Goal: Information Seeking & Learning: Learn about a topic

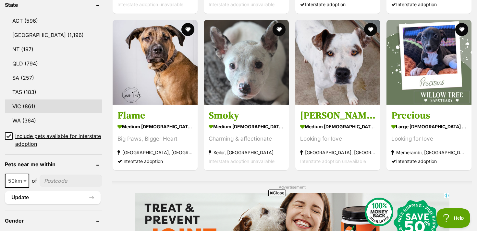
click at [29, 104] on link "VIC (861)" at bounding box center [53, 107] width 97 height 14
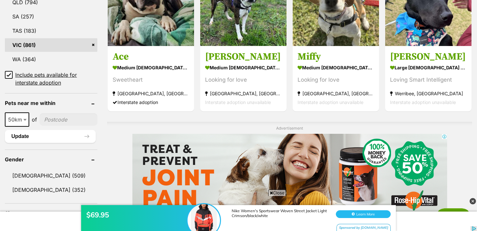
scroll to position [414, 0]
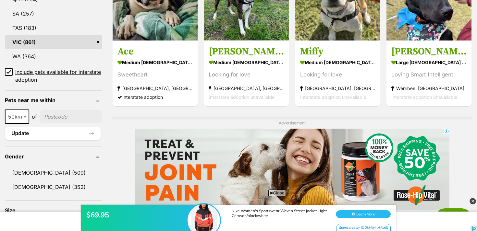
click at [8, 70] on icon at bounding box center [8, 72] width 5 height 5
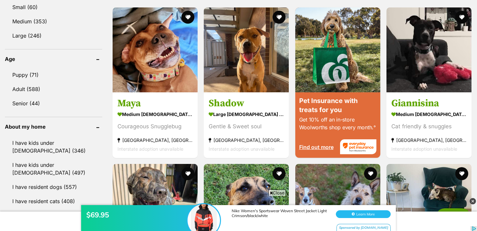
scroll to position [633, 0]
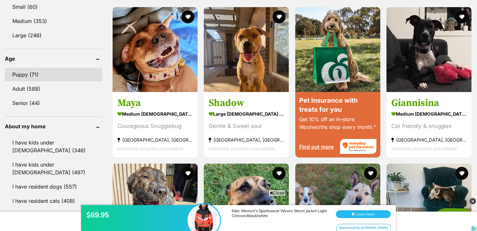
click at [35, 68] on link "Puppy (71)" at bounding box center [53, 75] width 97 height 14
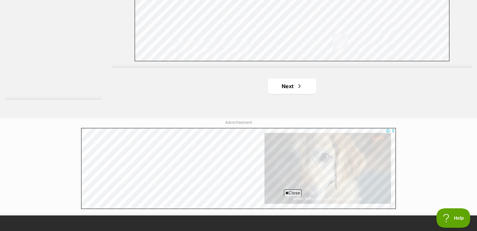
scroll to position [1216, 0]
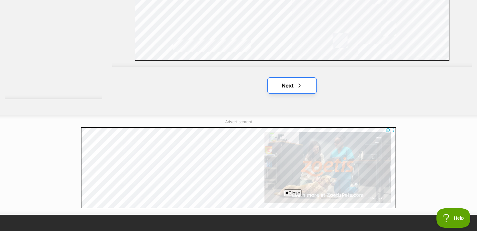
click at [296, 88] on span "Next page" at bounding box center [299, 86] width 6 height 8
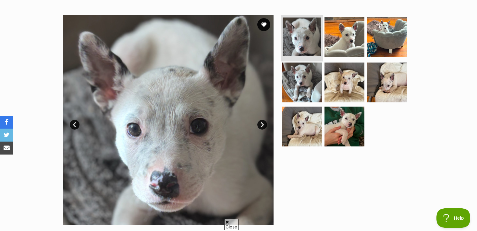
scroll to position [120, 0]
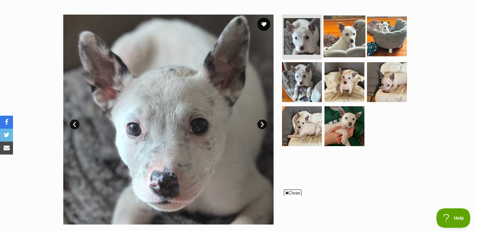
click at [354, 43] on img at bounding box center [345, 36] width 42 height 42
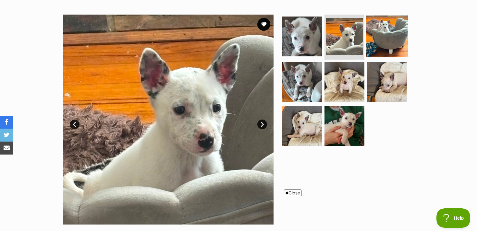
click at [374, 42] on img at bounding box center [387, 36] width 42 height 42
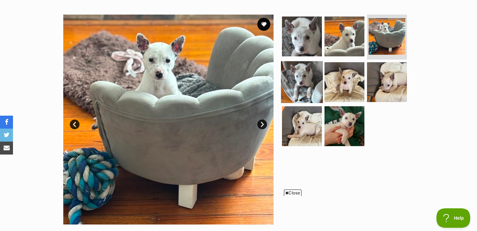
click at [313, 72] on img at bounding box center [302, 82] width 42 height 42
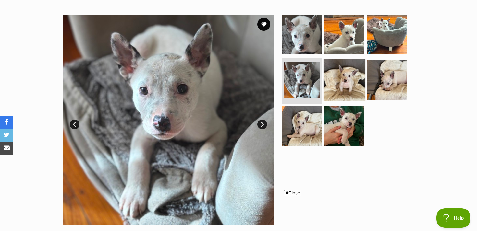
click at [343, 78] on img at bounding box center [345, 80] width 42 height 42
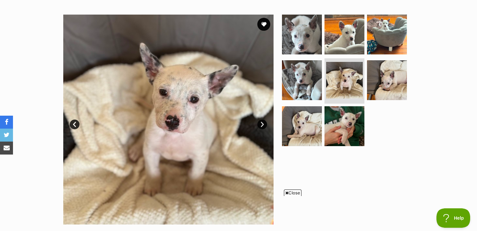
click at [322, 123] on ul at bounding box center [347, 83] width 133 height 136
click at [342, 122] on img at bounding box center [345, 127] width 42 height 42
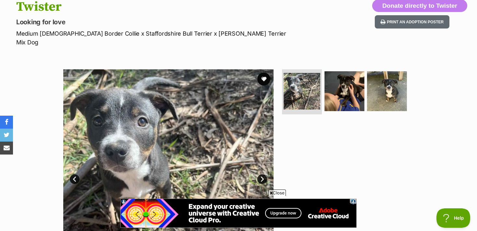
scroll to position [75, 0]
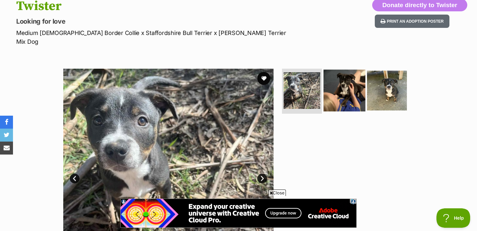
click at [344, 87] on img at bounding box center [345, 90] width 42 height 42
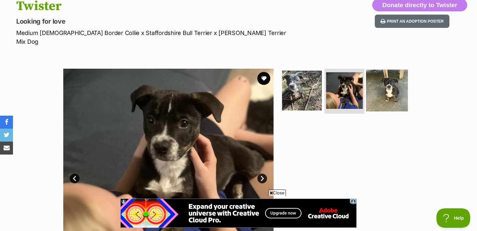
click at [386, 89] on img at bounding box center [387, 90] width 42 height 42
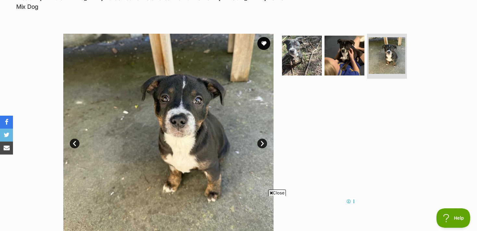
scroll to position [107, 0]
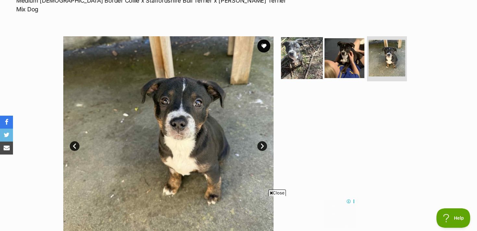
click at [305, 39] on img at bounding box center [302, 58] width 42 height 42
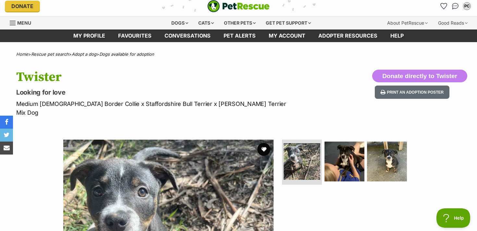
scroll to position [0, 0]
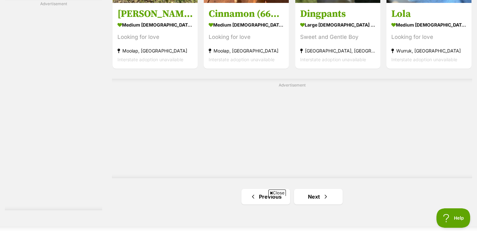
scroll to position [1105, 0]
